Goal: Task Accomplishment & Management: Complete application form

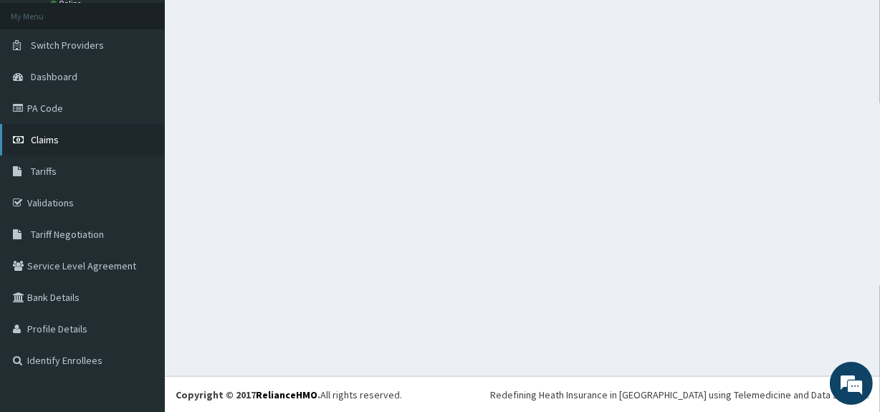
click at [35, 136] on span "Claims" at bounding box center [45, 139] width 28 height 13
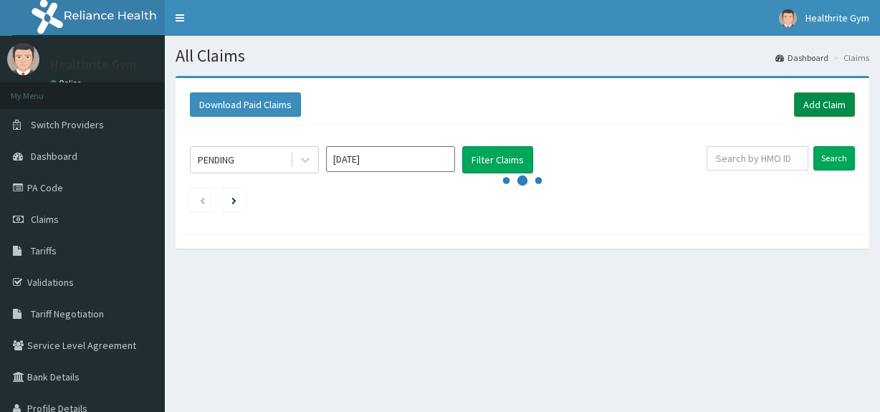
drag, startPoint x: 0, startPoint y: 0, endPoint x: 820, endPoint y: 102, distance: 826.5
click at [820, 102] on link "Add Claim" at bounding box center [824, 104] width 61 height 24
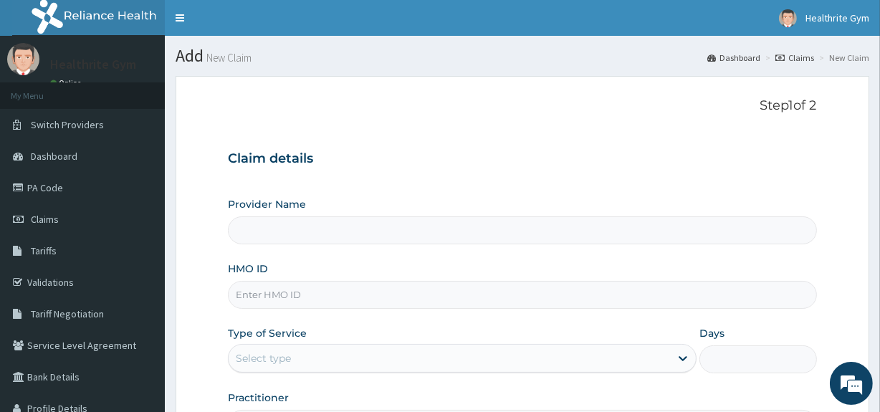
click at [326, 295] on input "HMO ID" at bounding box center [522, 295] width 589 height 28
type input "TRL/10093/D"
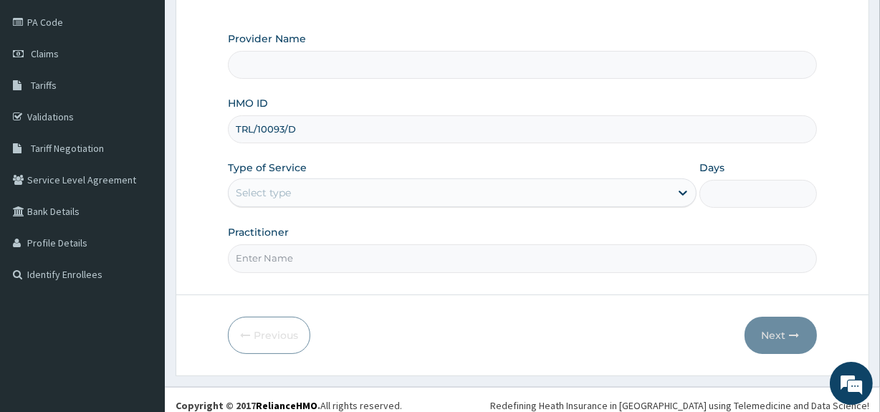
scroll to position [175, 0]
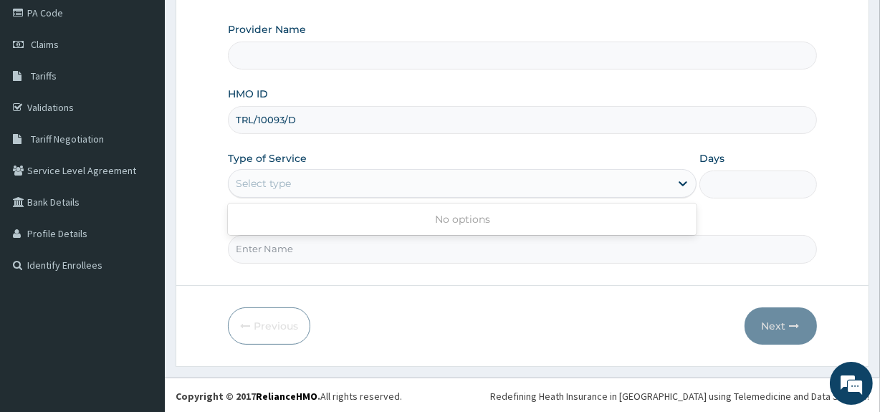
click at [353, 176] on div "Select type" at bounding box center [450, 183] width 442 height 23
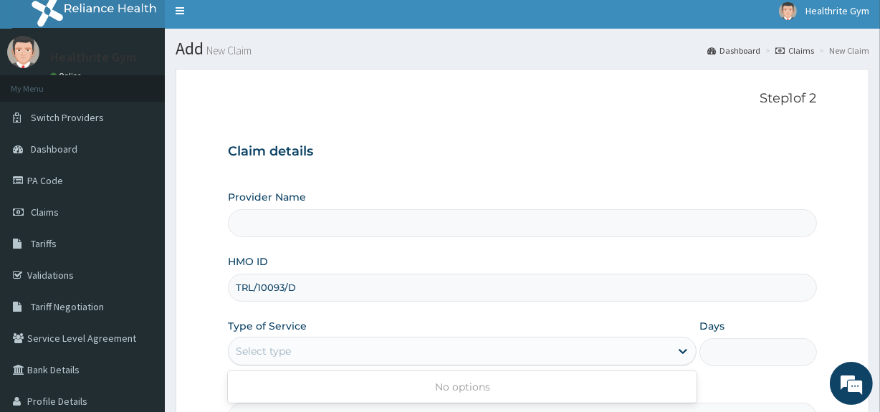
scroll to position [0, 0]
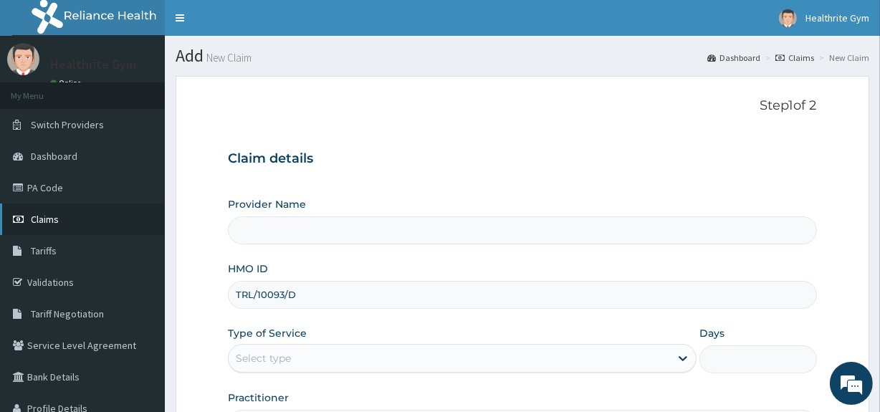
click at [57, 222] on span "Claims" at bounding box center [45, 219] width 28 height 13
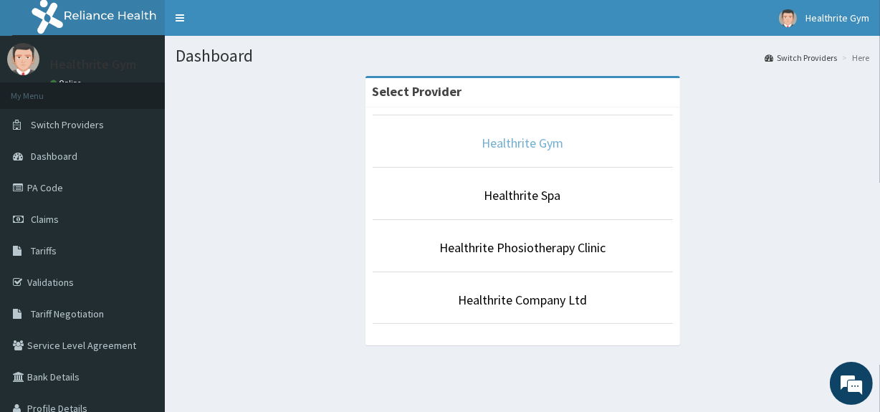
click at [517, 144] on link "Healthrite Gym" at bounding box center [523, 143] width 82 height 16
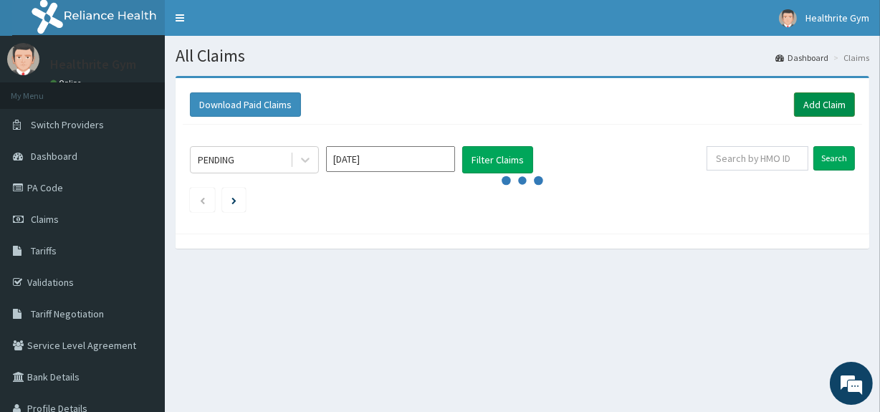
click at [824, 103] on link "Add Claim" at bounding box center [824, 104] width 61 height 24
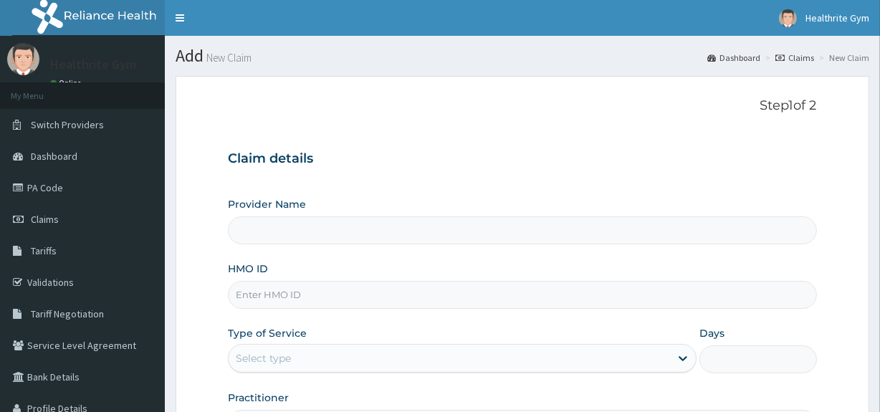
type input "Healthrite Gym"
type input "1"
click at [365, 299] on input "HMO ID" at bounding box center [522, 295] width 589 height 28
type input "SLB/10709/A"
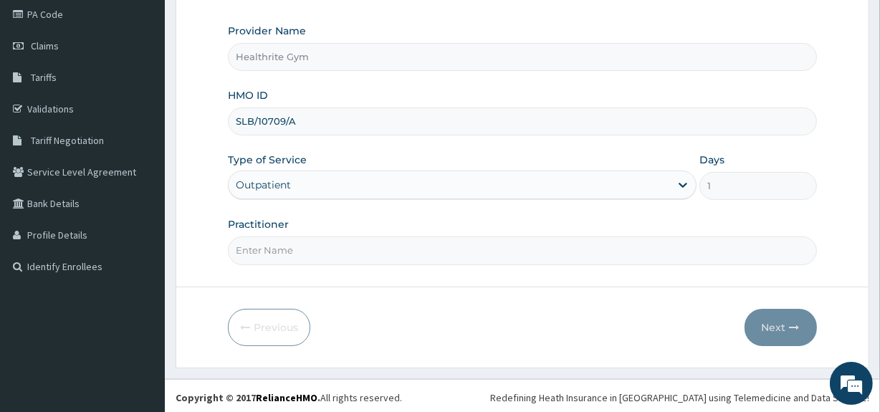
scroll to position [175, 0]
click at [414, 248] on input "Practitioner" at bounding box center [522, 249] width 589 height 28
type input "HEALTHRITE"
click at [781, 323] on button "Next" at bounding box center [781, 326] width 72 height 37
